Goal: Task Accomplishment & Management: Use online tool/utility

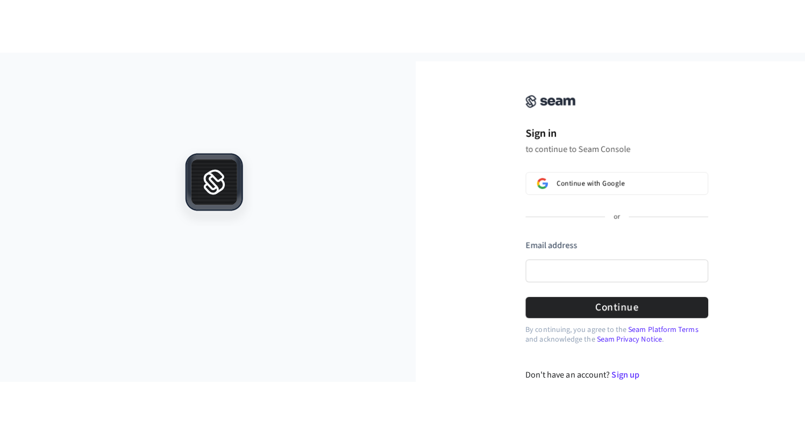
scroll to position [6, 0]
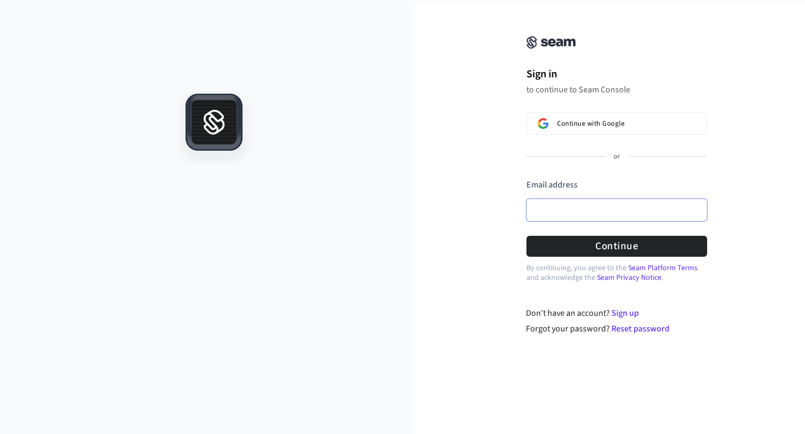
click at [575, 209] on input "Email address" at bounding box center [616, 210] width 181 height 23
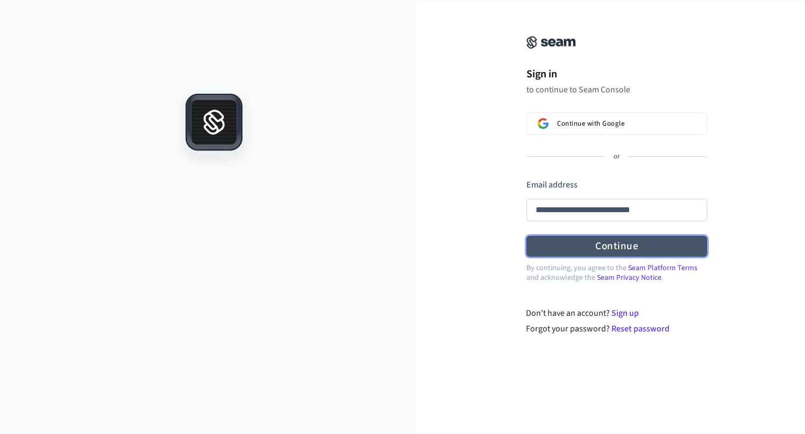
click at [607, 242] on button "Continue" at bounding box center [616, 246] width 181 height 21
type input "**********"
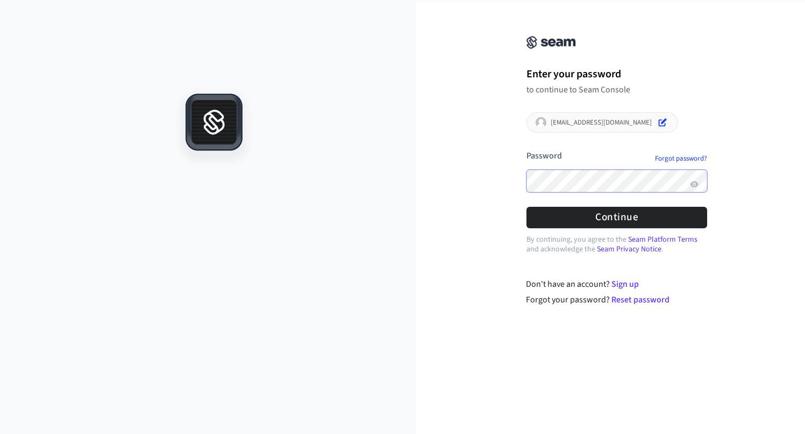
click at [604, 216] on button "Continue" at bounding box center [616, 217] width 181 height 21
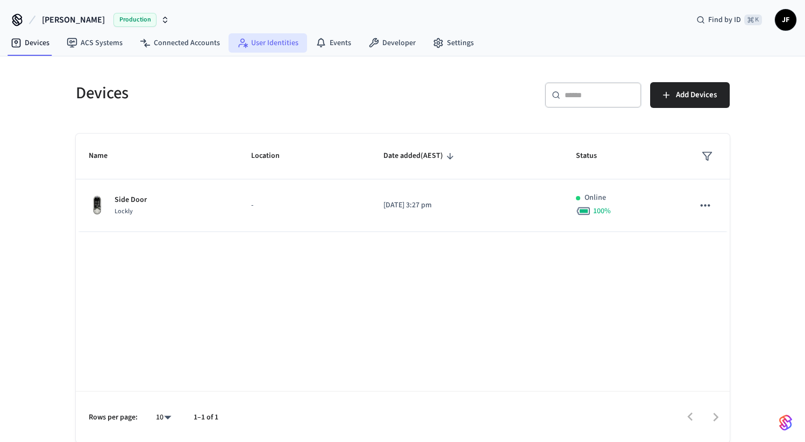
click at [266, 51] on link "User Identities" at bounding box center [267, 42] width 78 height 19
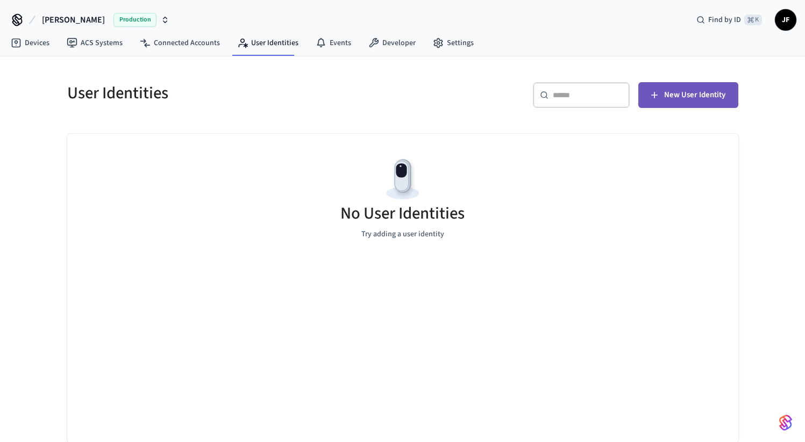
click at [694, 95] on span "New User Identity" at bounding box center [694, 95] width 61 height 14
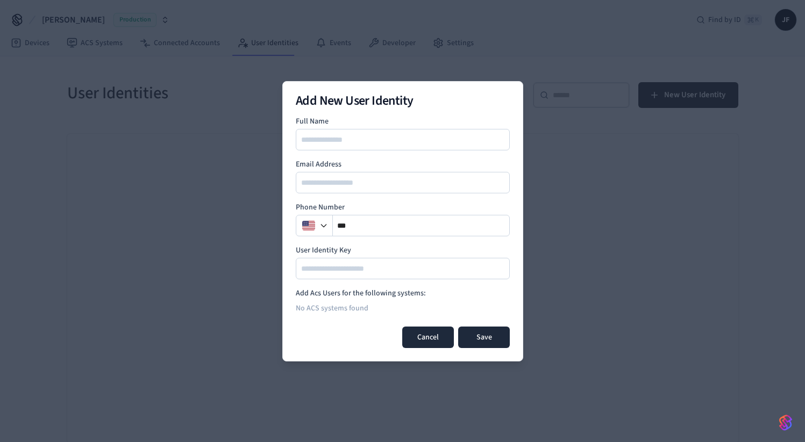
click at [424, 325] on button "Cancel" at bounding box center [428, 337] width 52 height 21
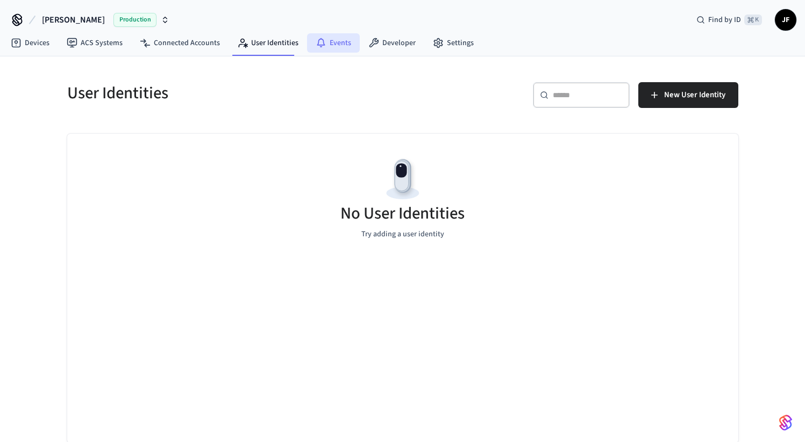
click at [333, 37] on link "Events" at bounding box center [333, 42] width 53 height 19
click at [257, 48] on link "User Identities" at bounding box center [267, 42] width 78 height 19
click at [155, 40] on link "Connected Accounts" at bounding box center [179, 42] width 97 height 19
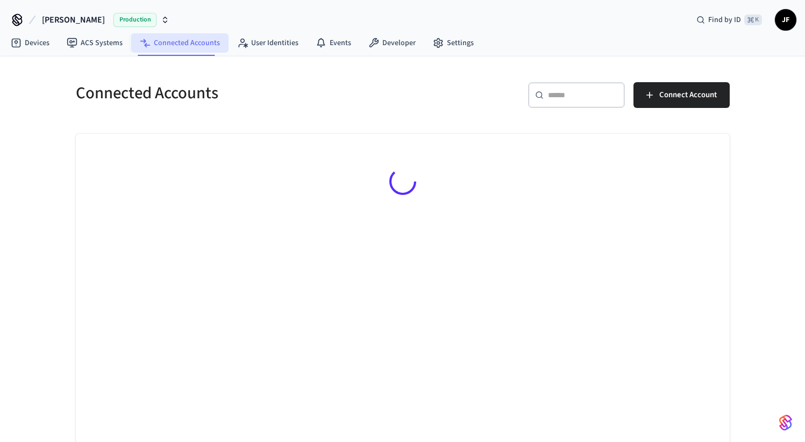
click at [186, 42] on link "Connected Accounts" at bounding box center [179, 42] width 97 height 19
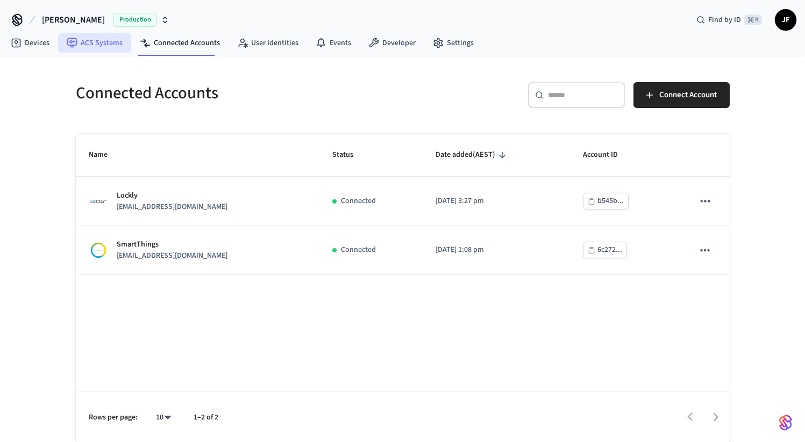
click at [64, 48] on link "ACS Systems" at bounding box center [94, 42] width 73 height 19
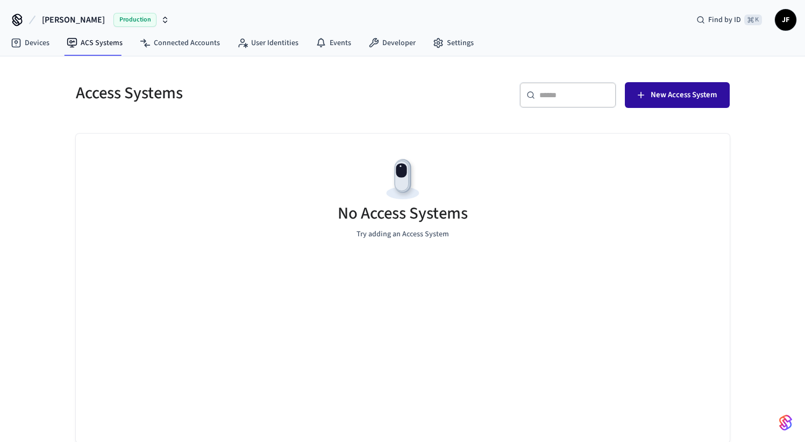
click at [654, 88] on span "New Access System" at bounding box center [683, 95] width 66 height 14
